Goal: Task Accomplishment & Management: Use online tool/utility

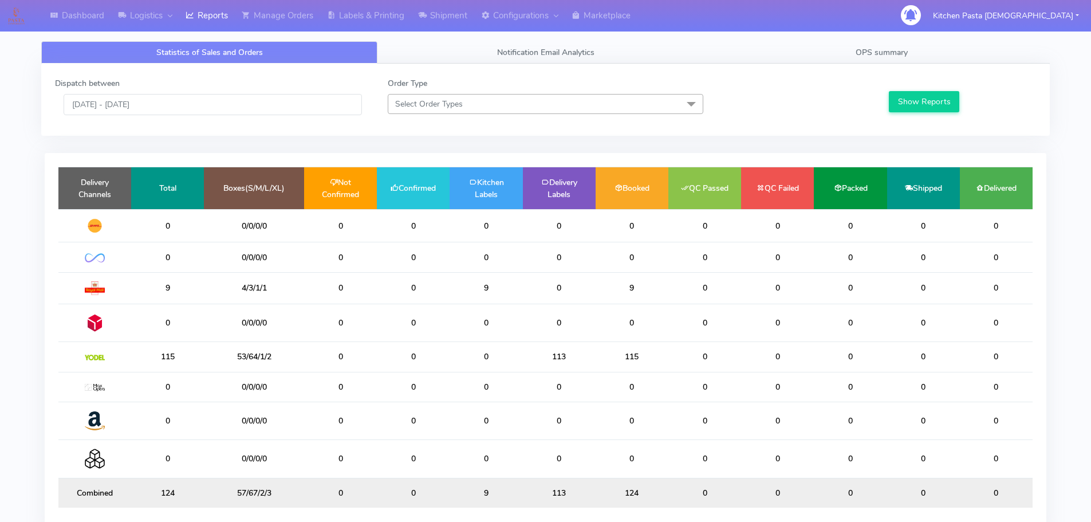
click at [533, 106] on span "Select Order Types" at bounding box center [546, 104] width 316 height 20
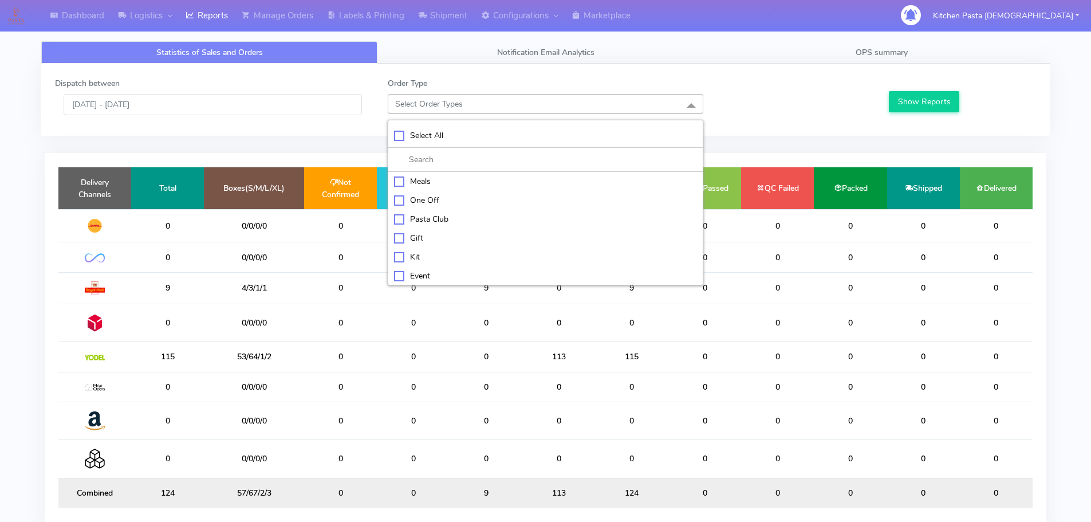
click at [433, 254] on div "Kit" at bounding box center [545, 257] width 303 height 12
checkbox input "true"
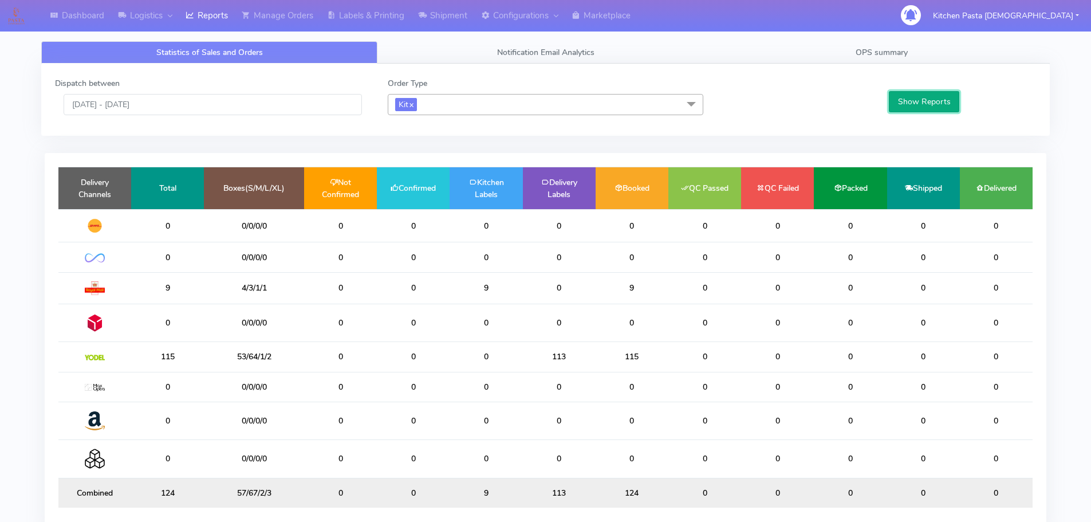
click at [901, 102] on button "Show Reports" at bounding box center [924, 101] width 70 height 21
drag, startPoint x: 450, startPoint y: 15, endPoint x: 446, endPoint y: 33, distance: 18.2
click at [450, 15] on link "Shipment" at bounding box center [442, 16] width 63 height 32
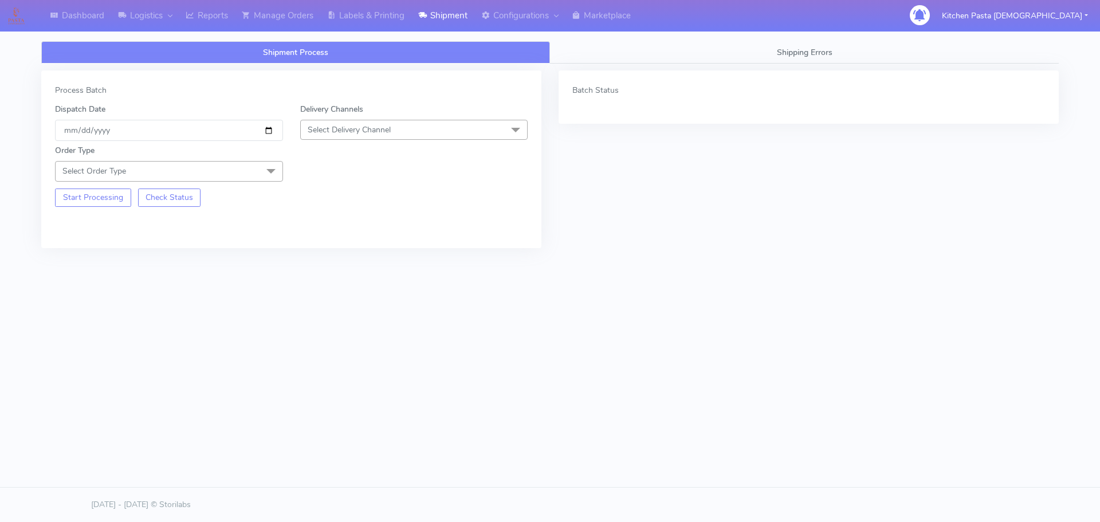
click at [394, 127] on span "Select Delivery Channel" at bounding box center [414, 130] width 228 height 20
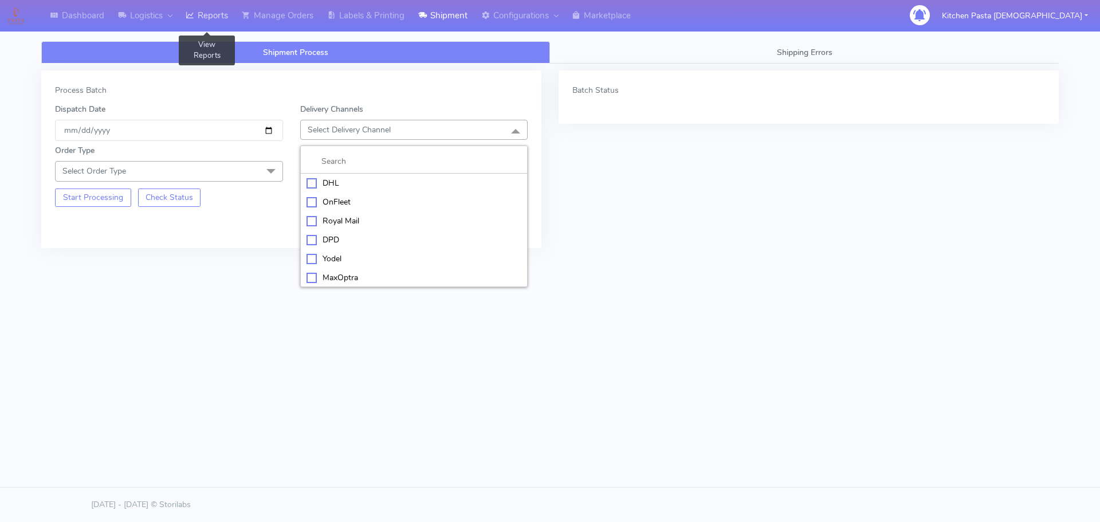
click at [222, 18] on link "Reports" at bounding box center [207, 16] width 56 height 32
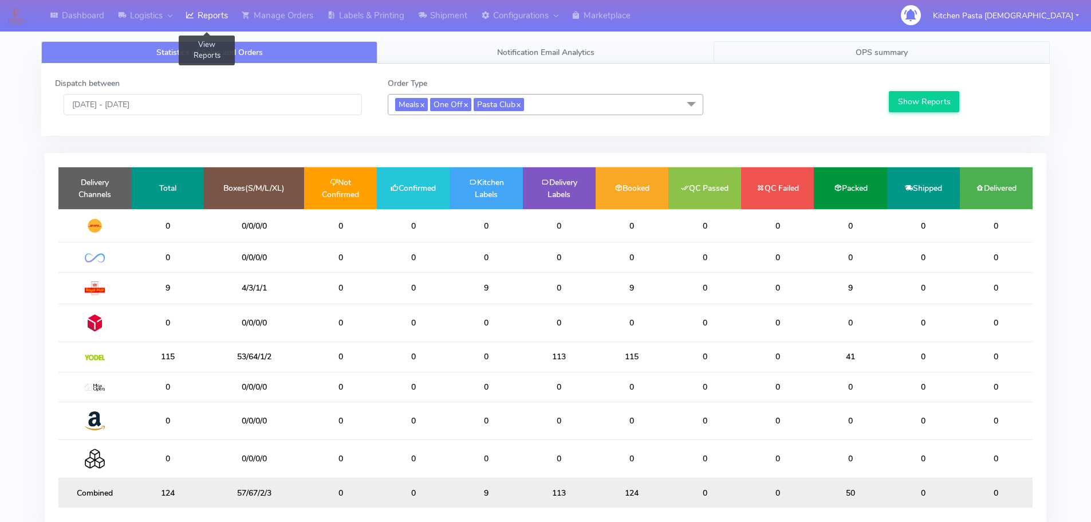
click at [875, 56] on span "OPS summary" at bounding box center [882, 52] width 52 height 11
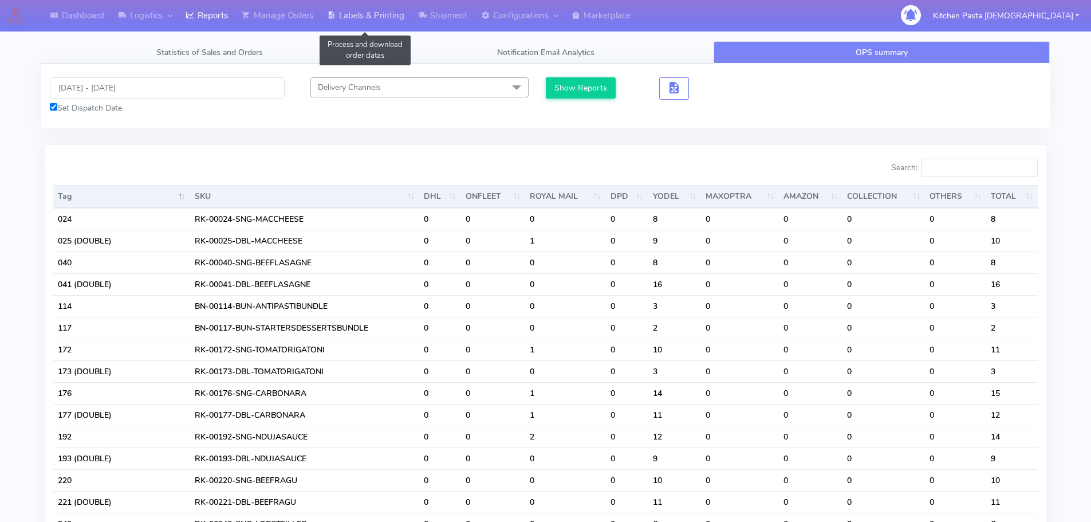
click at [363, 19] on link "Labels & Printing" at bounding box center [365, 16] width 91 height 32
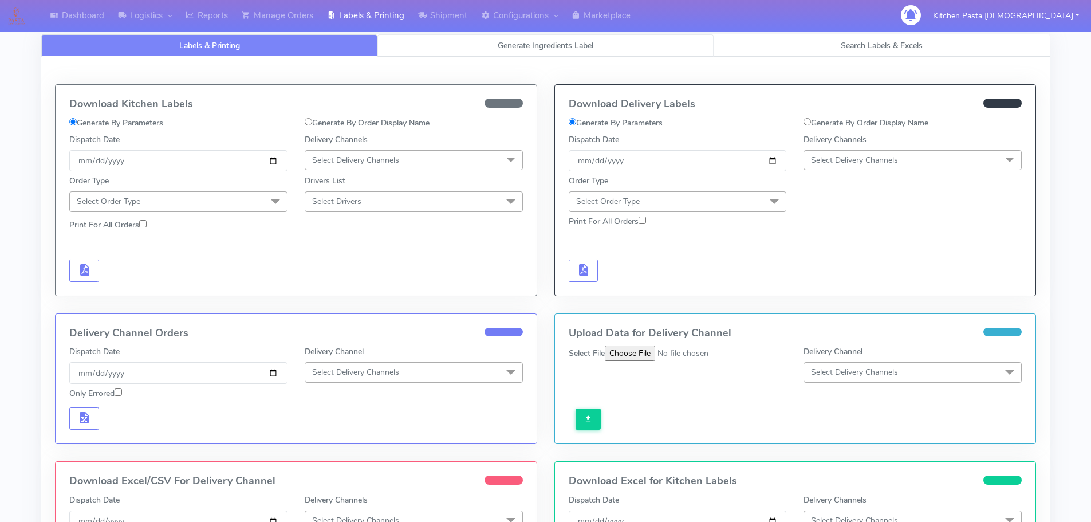
click at [548, 47] on span "Generate Ingredients Label" at bounding box center [546, 45] width 96 height 11
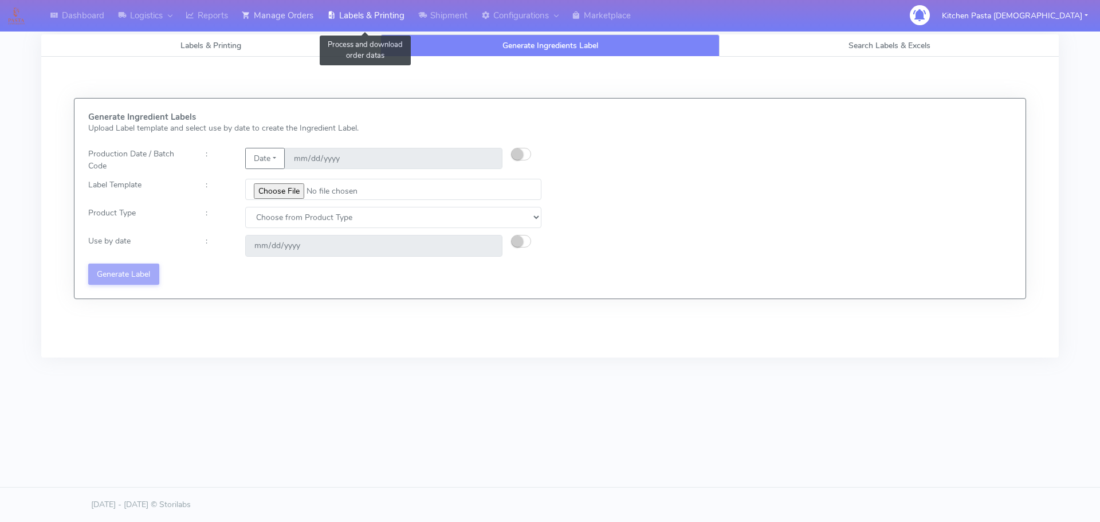
click at [286, 21] on link "Manage Orders" at bounding box center [277, 16] width 85 height 32
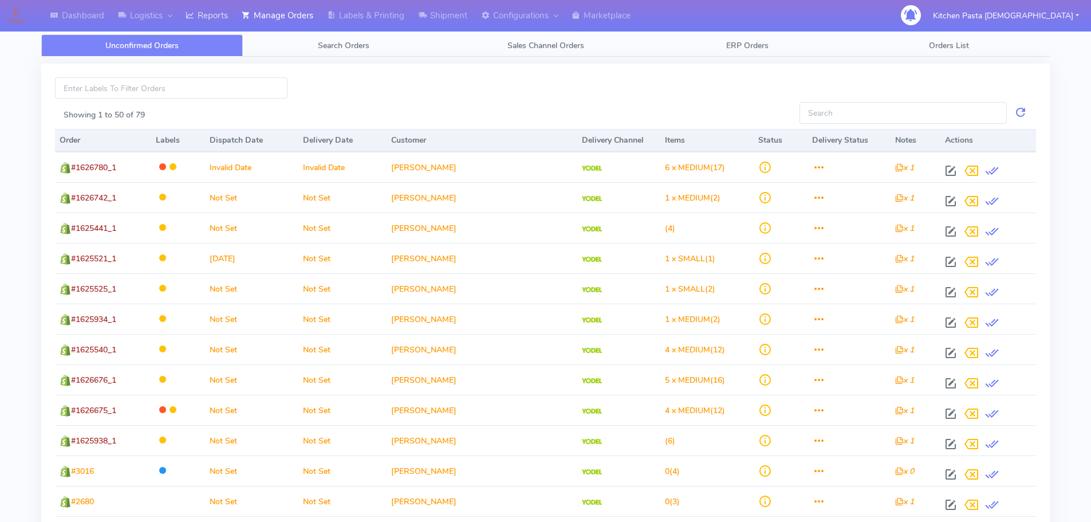
click at [217, 26] on link "Reports" at bounding box center [207, 16] width 56 height 32
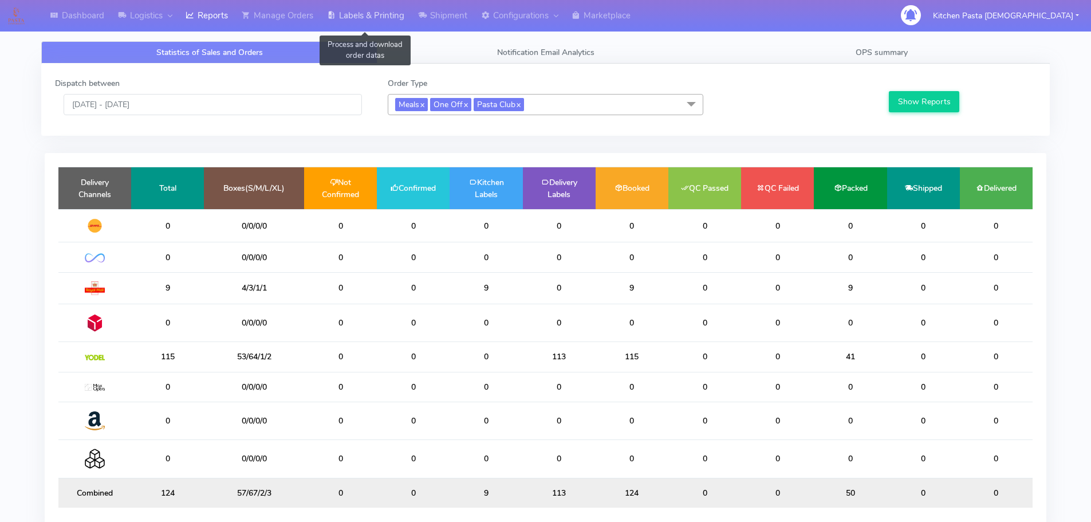
click at [359, 20] on link "Labels & Printing" at bounding box center [365, 16] width 91 height 32
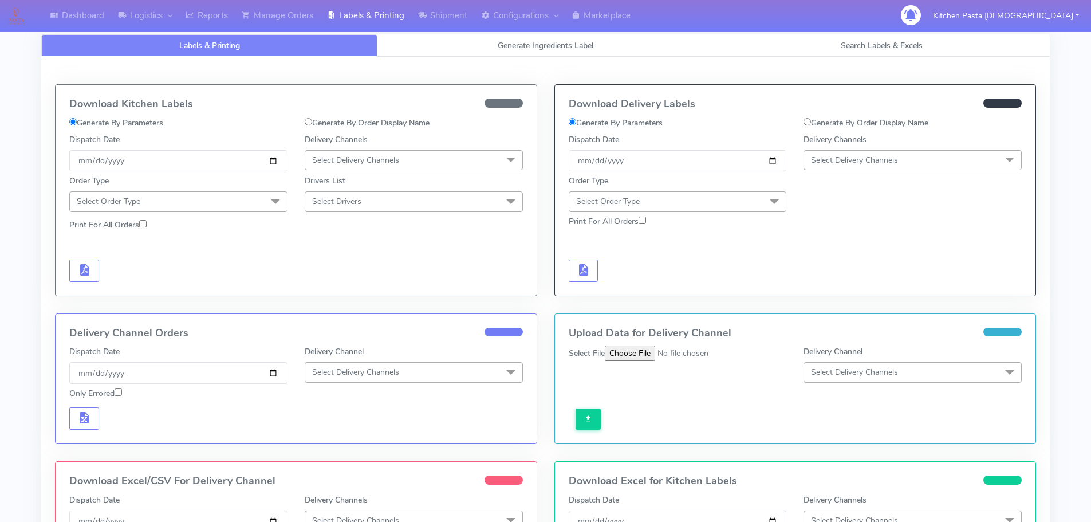
click at [630, 201] on span "Select Order Type" at bounding box center [608, 201] width 64 height 11
click at [584, 254] on div "Meal" at bounding box center [678, 255] width 206 height 12
click at [815, 167] on span "Select Delivery Channels" at bounding box center [913, 160] width 218 height 20
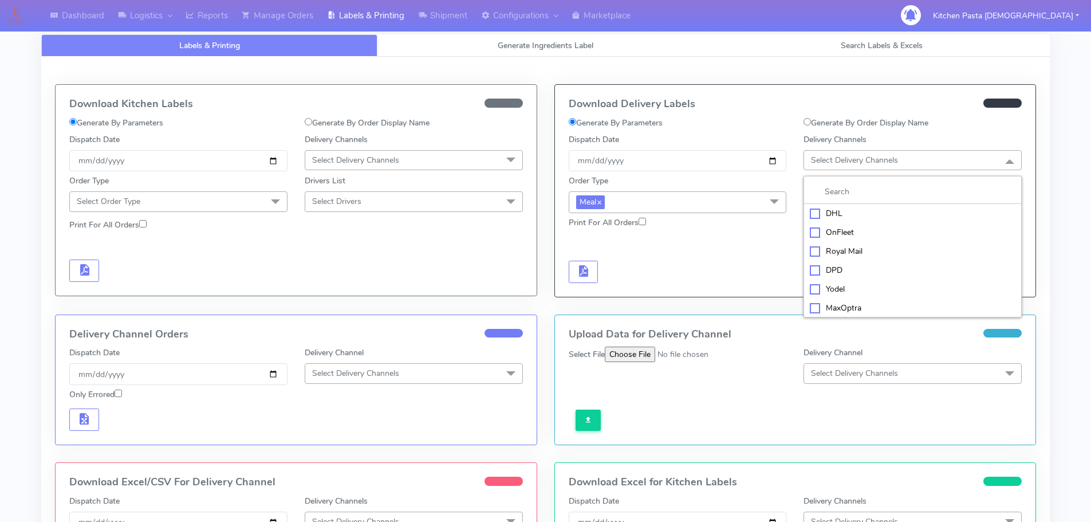
click at [811, 289] on div "Yodel" at bounding box center [913, 289] width 206 height 12
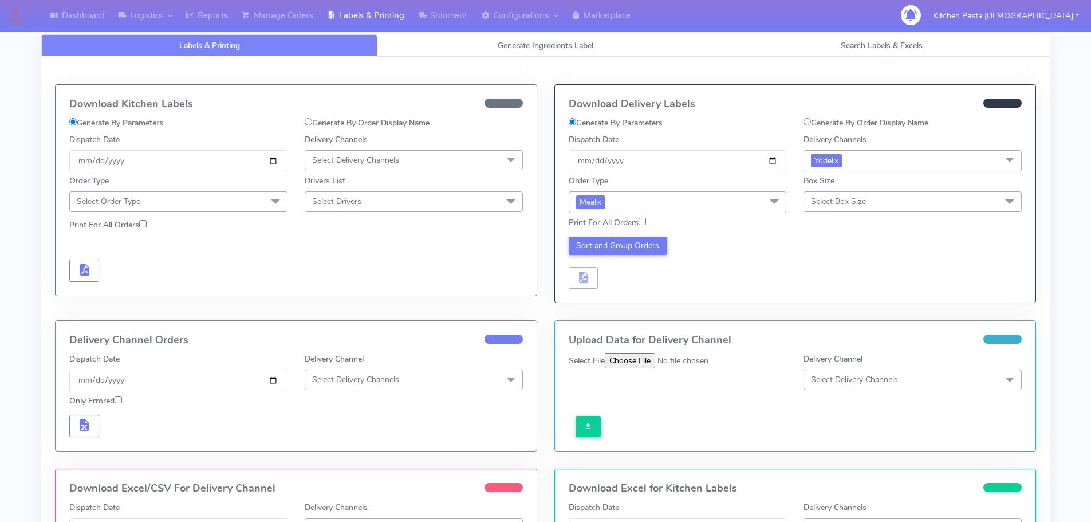
click at [823, 207] on span "Select Box Size" at bounding box center [913, 201] width 218 height 20
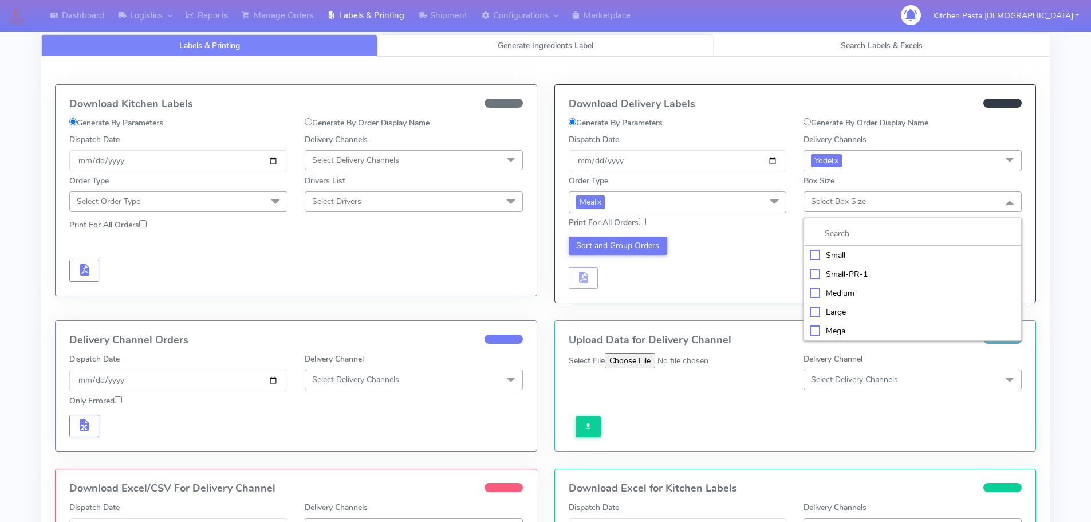
click at [434, 39] on link "Generate Ingredients Label" at bounding box center [546, 45] width 336 height 22
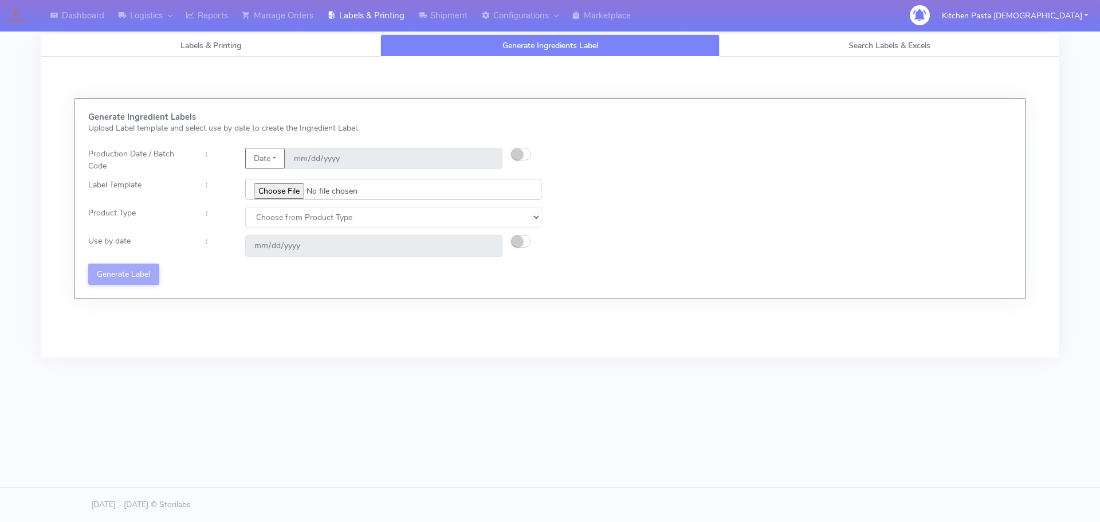
click at [273, 189] on input "file" at bounding box center [393, 189] width 296 height 21
type input "C:\fakepath\Ecom_172_V3.jpg"
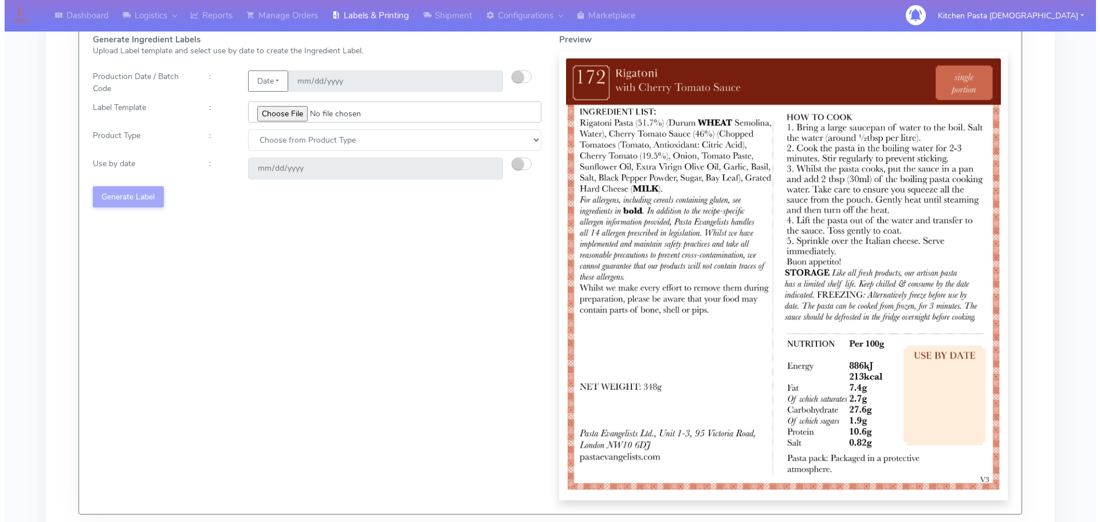
scroll to position [77, 0]
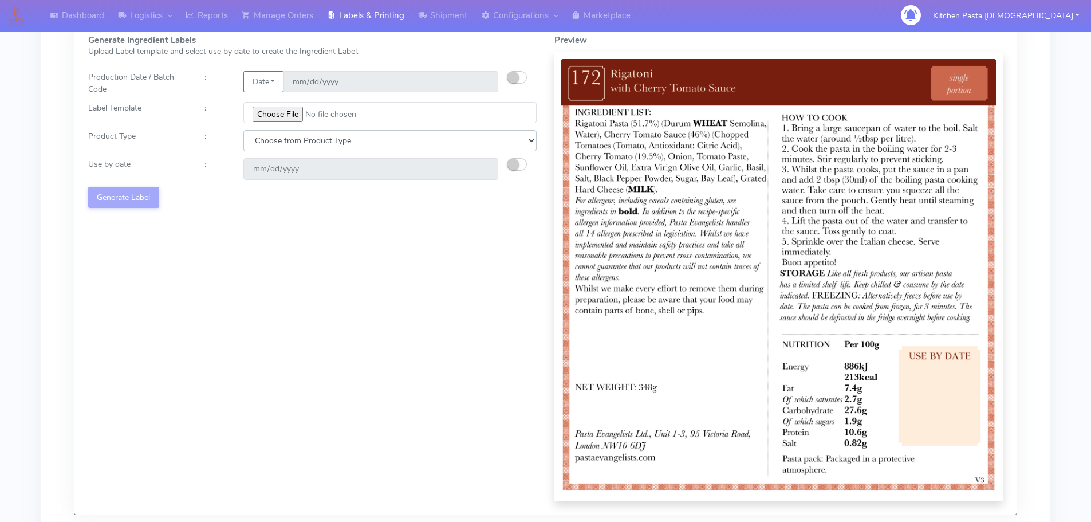
click at [293, 145] on select "Choose from Product Type ECOM ERETAIL CIRCULAR CIRC_DESERTS LASAGNE" at bounding box center [389, 140] width 293 height 21
select select "0"
click at [243, 130] on select "Choose from Product Type ECOM ERETAIL CIRCULAR CIRC_DESERTS LASAGNE" at bounding box center [389, 140] width 293 height 21
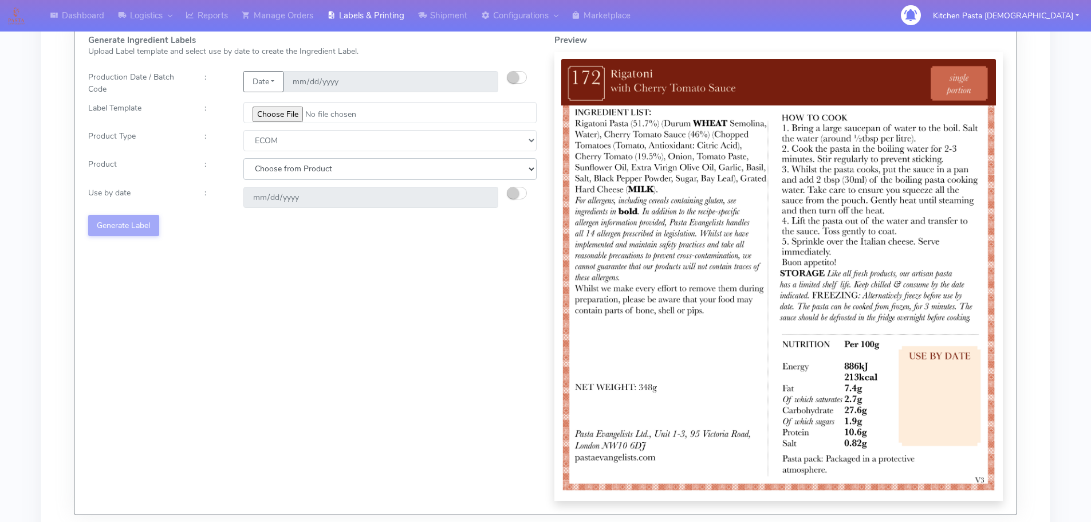
click at [298, 164] on select "Choose from Product PLAIN PASTA (EXCEPT HURRA) HURRA FILLED PASTA BUTTER (INTER…" at bounding box center [389, 168] width 293 height 21
select select "0"
click at [243, 158] on select "Choose from Product PLAIN PASTA (EXCEPT HURRA) HURRA FILLED PASTA BUTTER (INTER…" at bounding box center [389, 168] width 293 height 21
type input "[DATE]"
click at [352, 190] on input "[DATE]" at bounding box center [370, 197] width 255 height 21
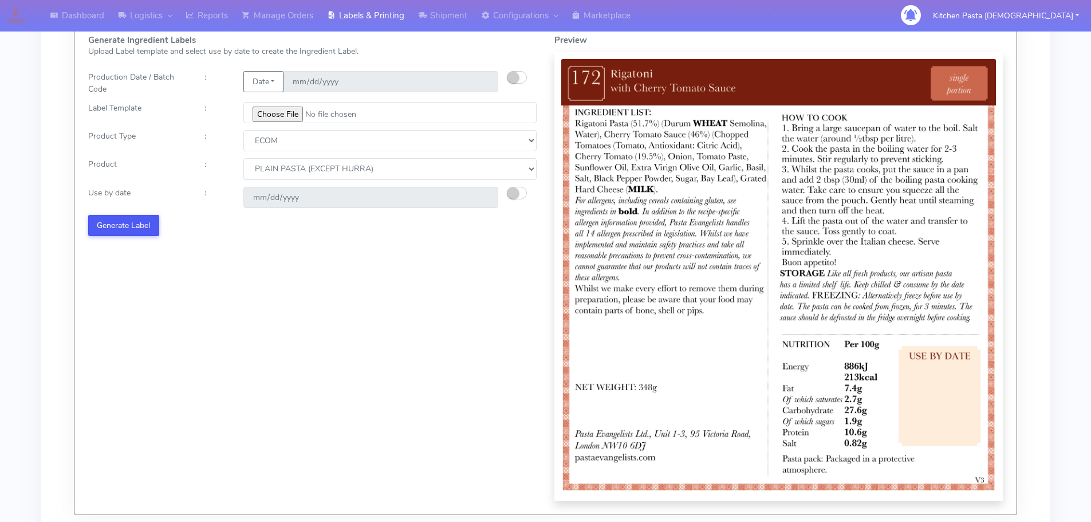
click at [139, 225] on button "Generate Label" at bounding box center [123, 225] width 71 height 21
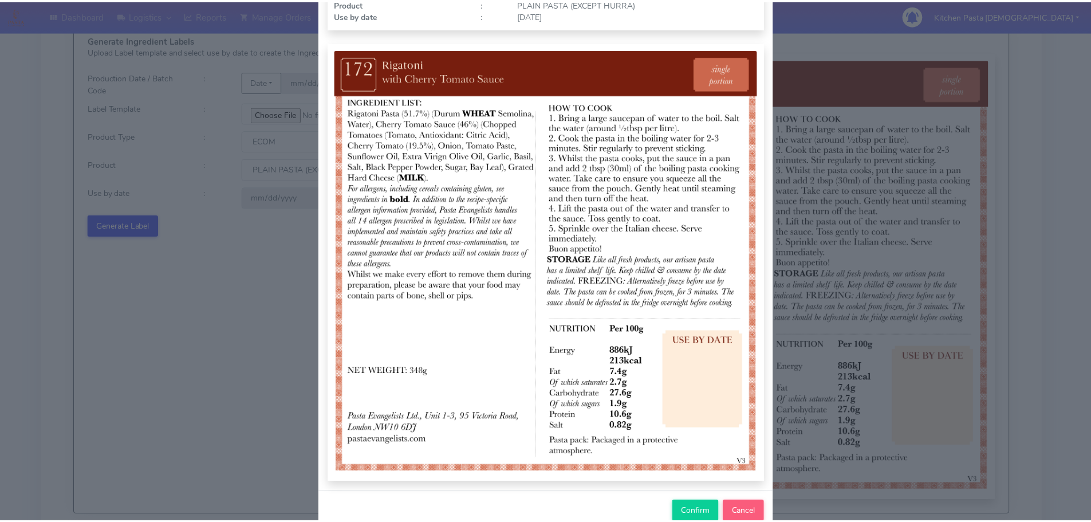
scroll to position [119, 0]
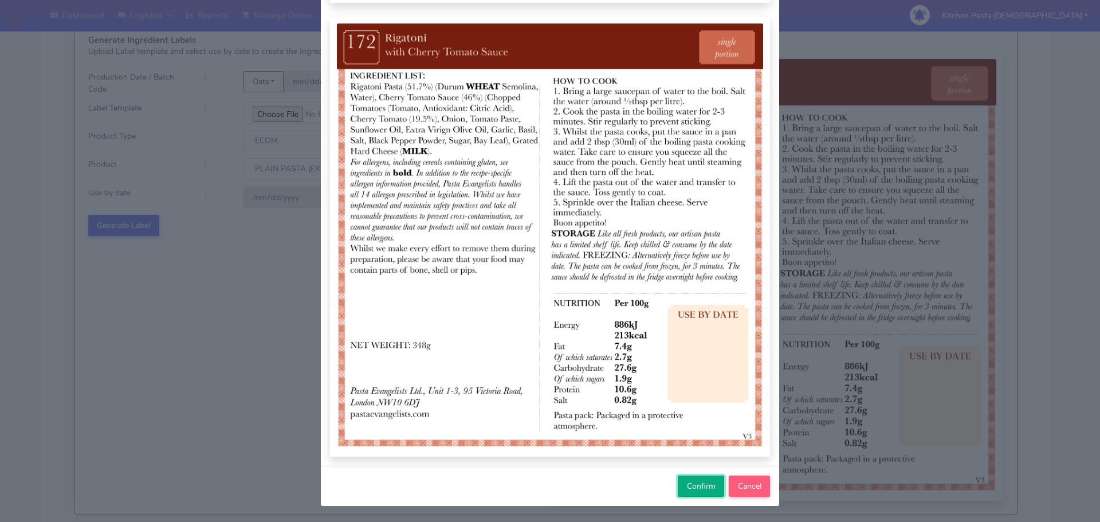
click at [687, 486] on span "Confirm" at bounding box center [701, 486] width 29 height 11
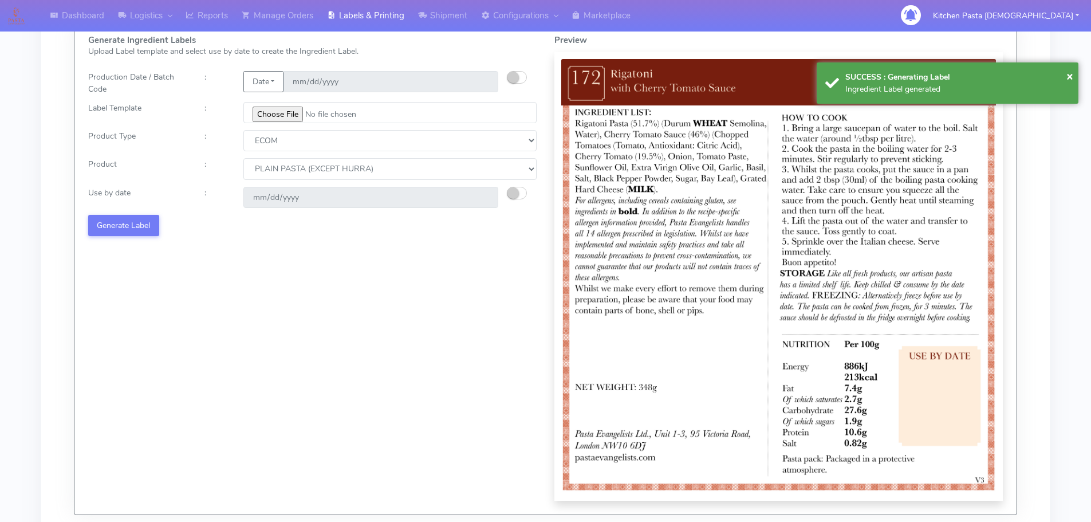
select select
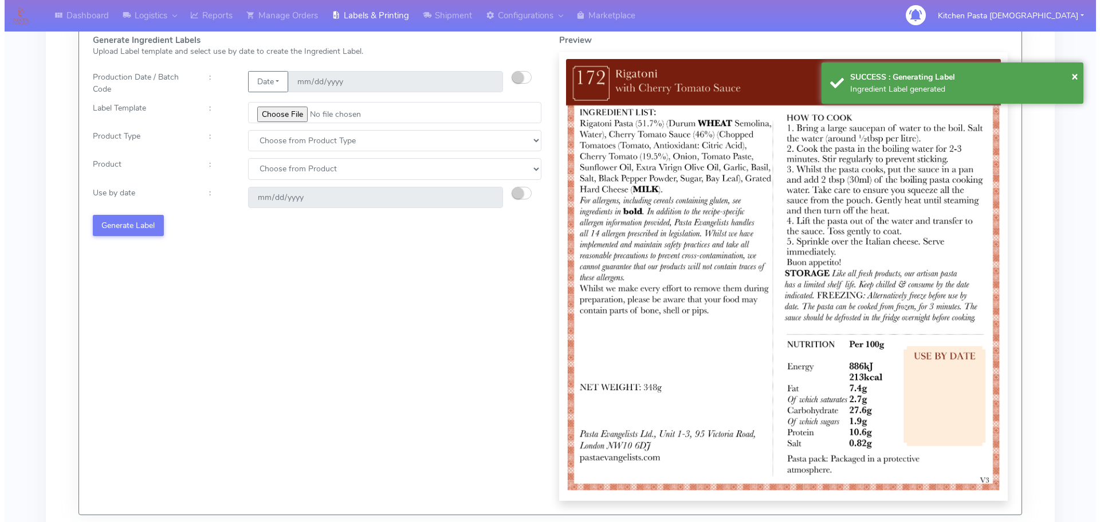
scroll to position [0, 0]
